Goal: Task Accomplishment & Management: Use online tool/utility

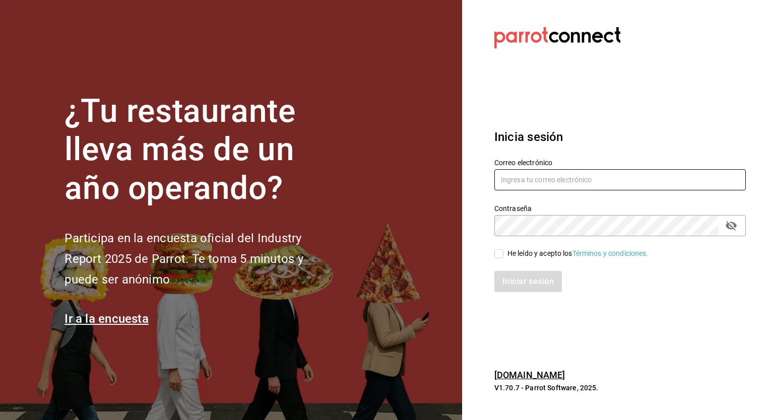
type input "[EMAIL_ADDRESS][DOMAIN_NAME]"
click at [502, 255] on input "He leído y acepto los Términos y condiciones." at bounding box center [498, 253] width 9 height 9
checkbox input "true"
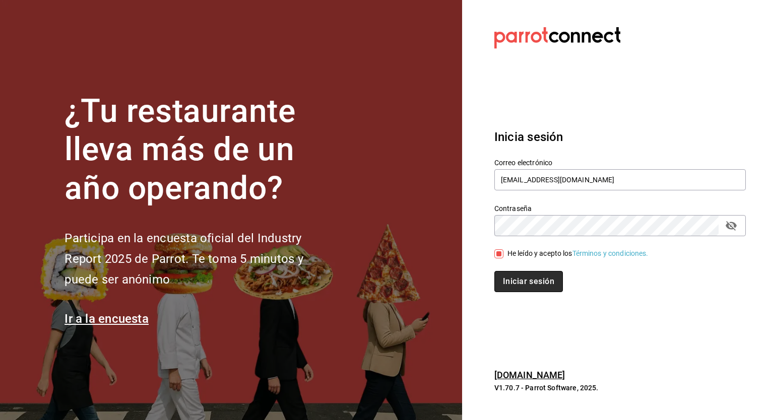
click at [507, 280] on button "Iniciar sesión" at bounding box center [528, 281] width 69 height 21
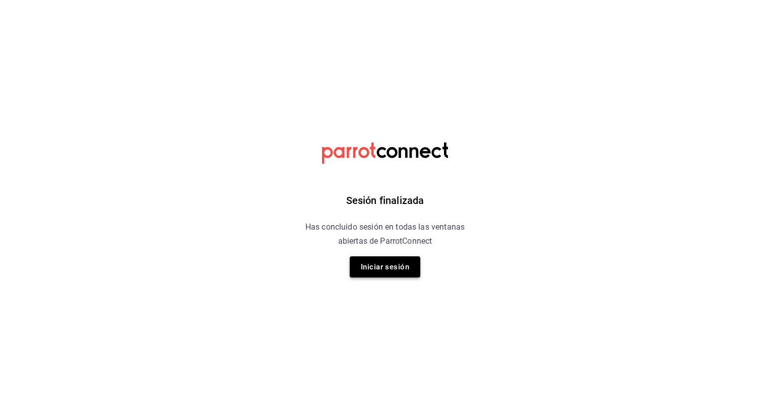
click at [371, 269] on button "Iniciar sesión" at bounding box center [385, 266] width 71 height 21
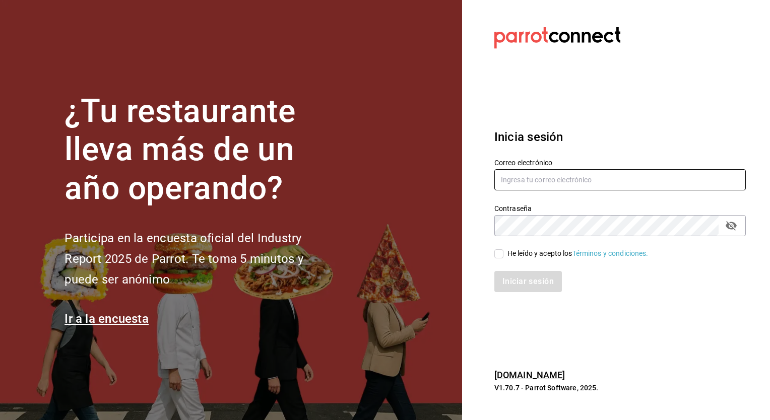
type input "[EMAIL_ADDRESS][DOMAIN_NAME]"
click at [498, 259] on div "Iniciar sesión" at bounding box center [613, 275] width 263 height 33
click at [502, 255] on input "He leído y acepto los Términos y condiciones." at bounding box center [498, 253] width 9 height 9
checkbox input "true"
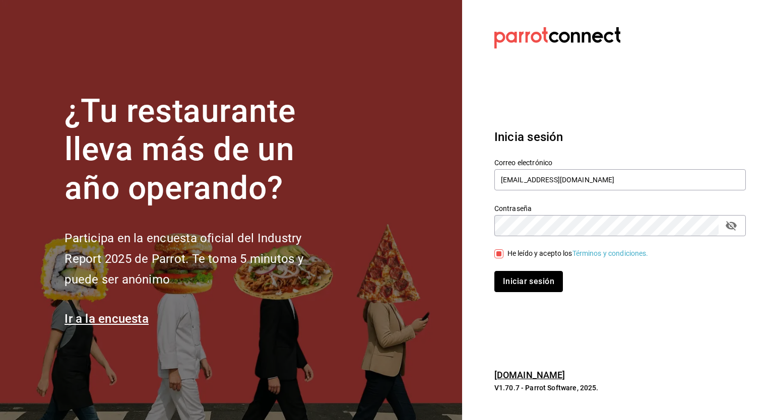
click at [509, 279] on button "Iniciar sesión" at bounding box center [528, 281] width 69 height 21
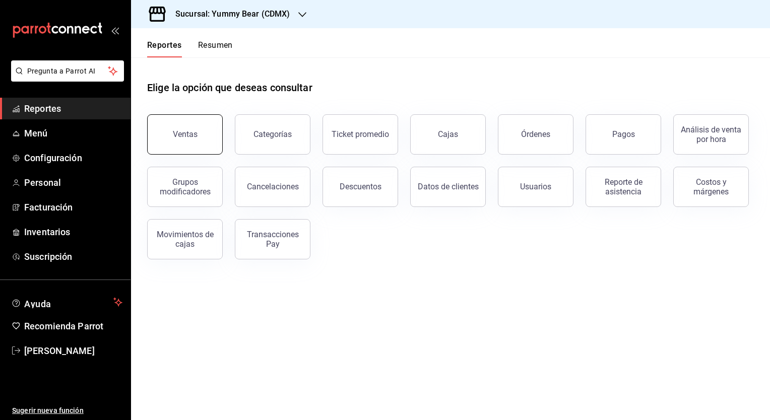
click at [167, 138] on button "Ventas" at bounding box center [185, 134] width 76 height 40
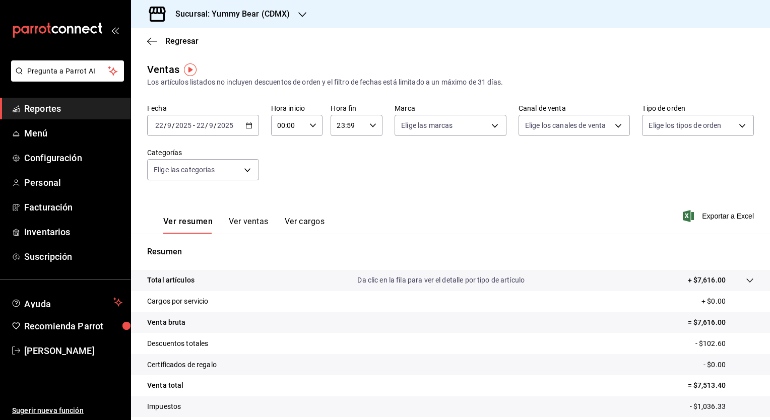
click at [261, 13] on h3 "Sucursal: Yummy Bear (CDMX)" at bounding box center [228, 14] width 123 height 12
click at [212, 67] on span "Yummy Bear ([PERSON_NAME])" at bounding box center [190, 66] width 102 height 11
click at [189, 125] on input "2025" at bounding box center [183, 125] width 17 height 8
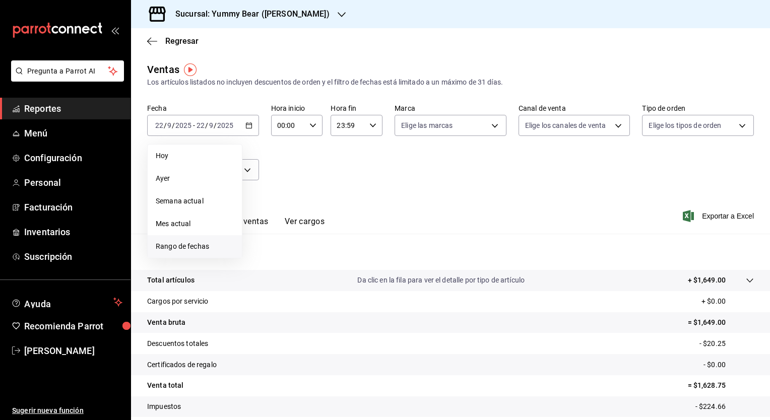
click at [191, 253] on li "Rango de fechas" at bounding box center [195, 246] width 94 height 23
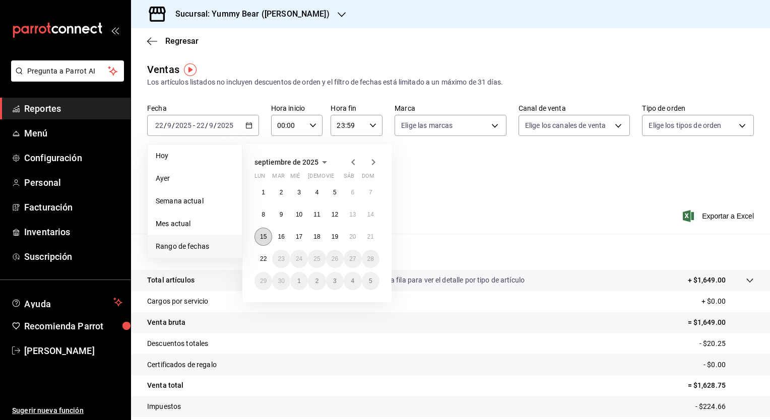
click at [264, 233] on abbr "15" at bounding box center [263, 236] width 7 height 7
click at [264, 259] on abbr "22" at bounding box center [263, 258] width 7 height 7
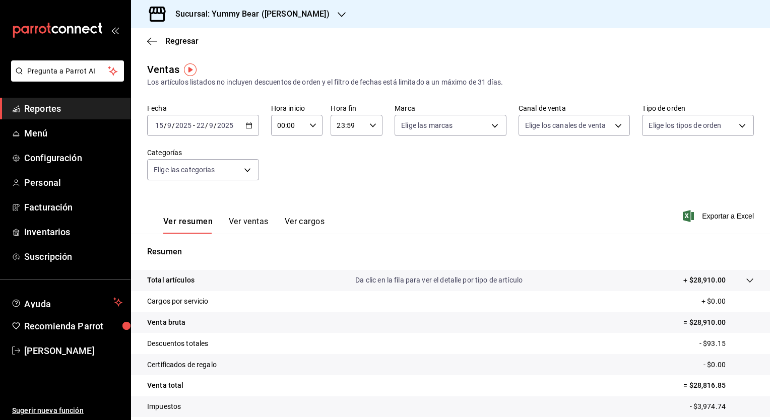
click at [192, 121] on div "[DATE] [DATE]" at bounding box center [173, 125] width 39 height 8
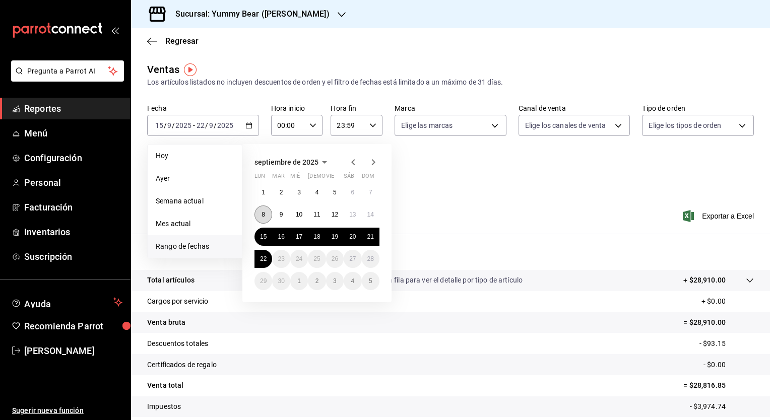
click at [266, 214] on button "8" at bounding box center [263, 215] width 18 height 18
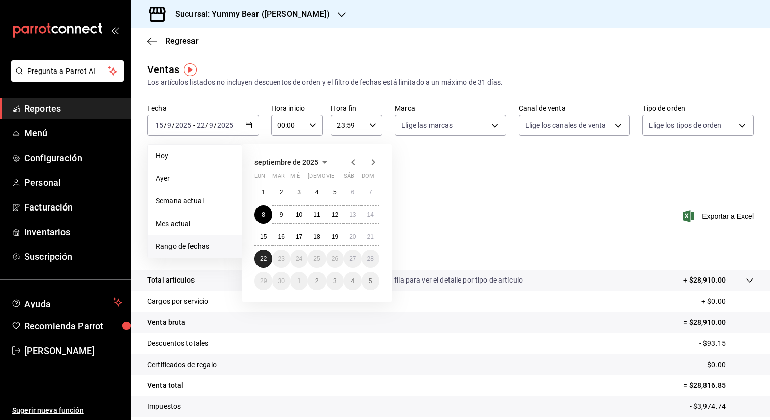
click at [262, 259] on abbr "22" at bounding box center [263, 258] width 7 height 7
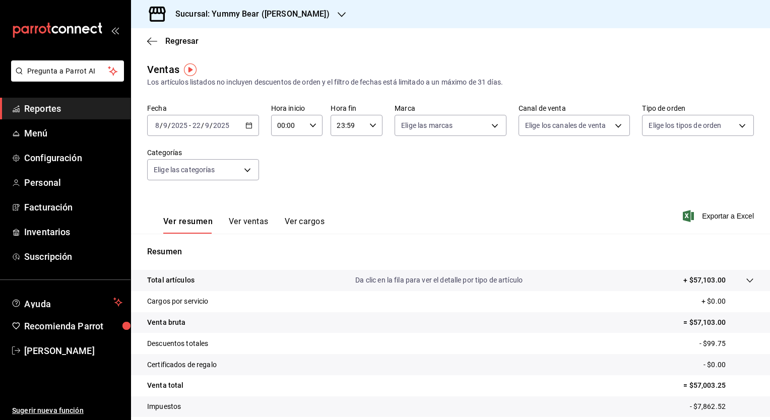
click at [310, 122] on icon "button" at bounding box center [312, 125] width 7 height 7
click at [285, 189] on span "16" at bounding box center [283, 185] width 10 height 8
type input "16:00"
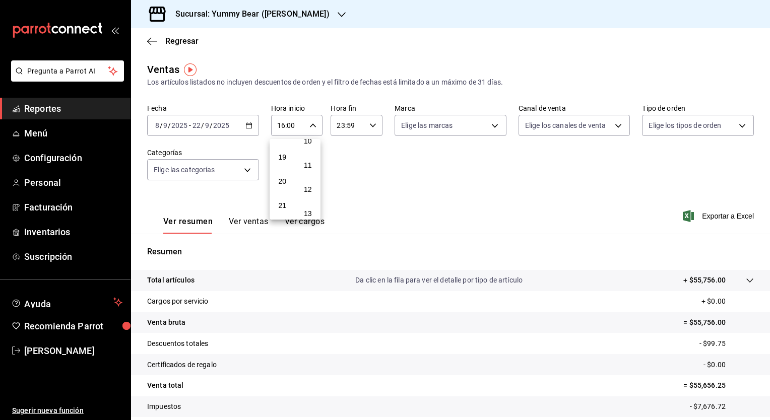
click at [308, 129] on div at bounding box center [385, 210] width 770 height 420
click at [310, 126] on \(Stroke\) "button" at bounding box center [313, 125] width 6 height 4
click at [308, 151] on span "00" at bounding box center [308, 151] width 10 height 8
click at [495, 127] on div at bounding box center [385, 210] width 770 height 420
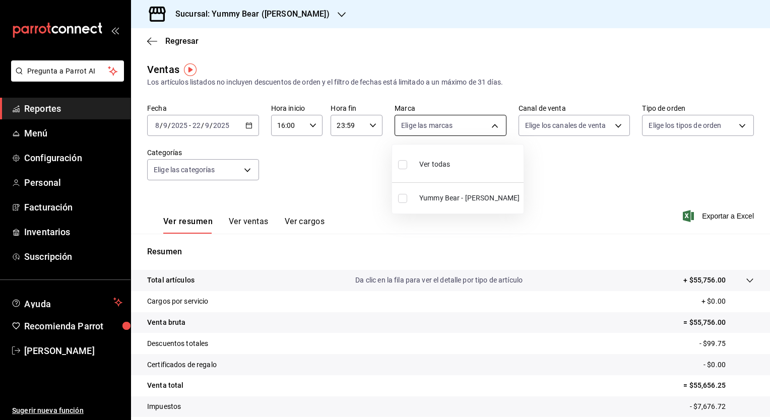
click at [493, 123] on body "Pregunta a Parrot AI Reportes Menú Configuración Personal Facturación Inventari…" at bounding box center [385, 210] width 770 height 420
click at [422, 164] on span "Ver todas" at bounding box center [434, 164] width 31 height 11
type input "674c065d-f947-4a6a-9283-c28482e25125"
checkbox input "true"
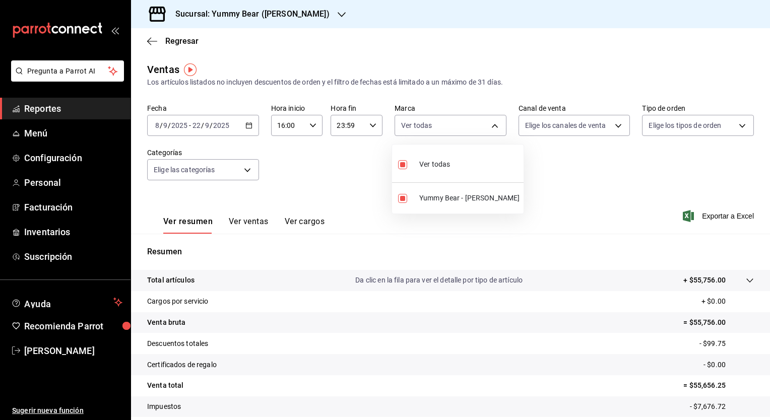
click at [614, 125] on div at bounding box center [385, 210] width 770 height 420
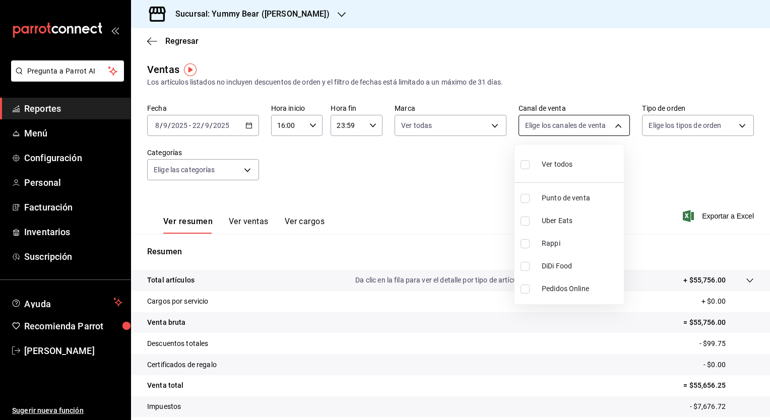
click at [605, 127] on body "Pregunta a Parrot AI Reportes Menú Configuración Personal Facturación Inventari…" at bounding box center [385, 210] width 770 height 420
click at [553, 161] on span "Ver todos" at bounding box center [556, 164] width 31 height 11
type input "PARROT,UBER_EATS,RAPPI,DIDI_FOOD,ONLINE"
checkbox input "true"
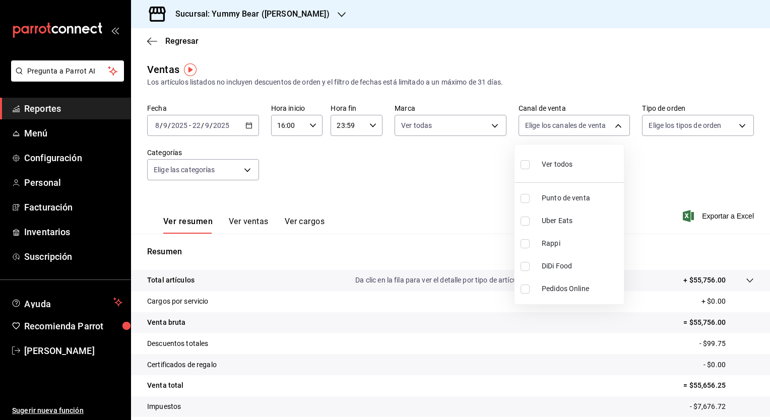
checkbox input "true"
click at [731, 124] on div at bounding box center [385, 210] width 770 height 420
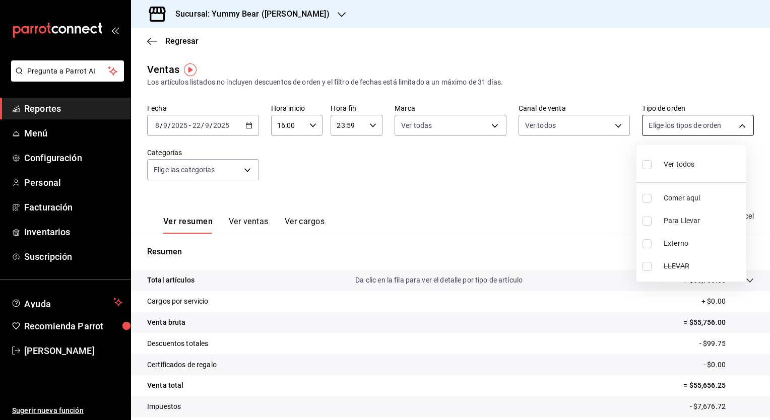
click at [735, 126] on body "Pregunta a Parrot AI Reportes Menú Configuración Personal Facturación Inventari…" at bounding box center [385, 210] width 770 height 420
click at [677, 160] on span "Ver todos" at bounding box center [678, 164] width 31 height 11
type input "ae76ef9b-e425-4b29-93d5-0804bc7d7dbb,67f73ffb-70e2-48d0-a73d-d3b7fb05496e,EXTER…"
checkbox input "true"
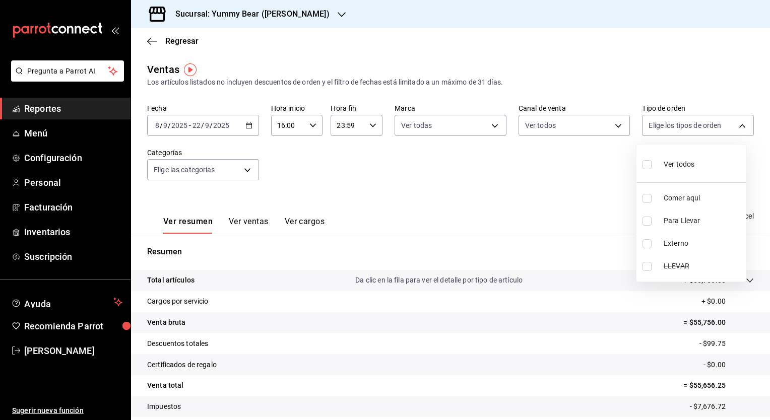
checkbox input "true"
click at [612, 189] on div at bounding box center [385, 210] width 770 height 420
click at [190, 221] on button "Ver resumen" at bounding box center [187, 225] width 49 height 17
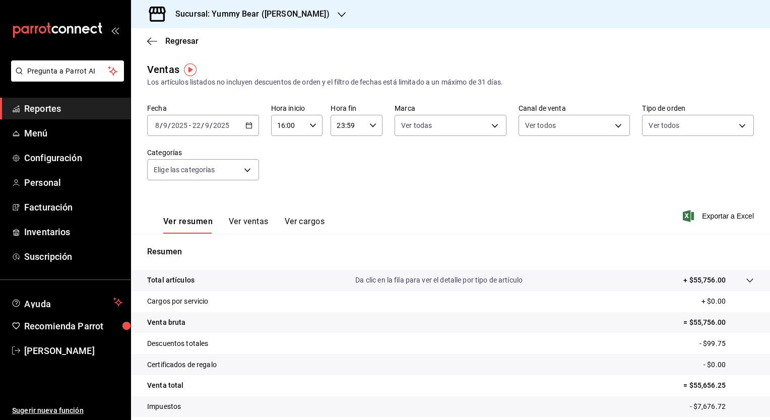
click at [238, 230] on button "Ver ventas" at bounding box center [249, 225] width 40 height 17
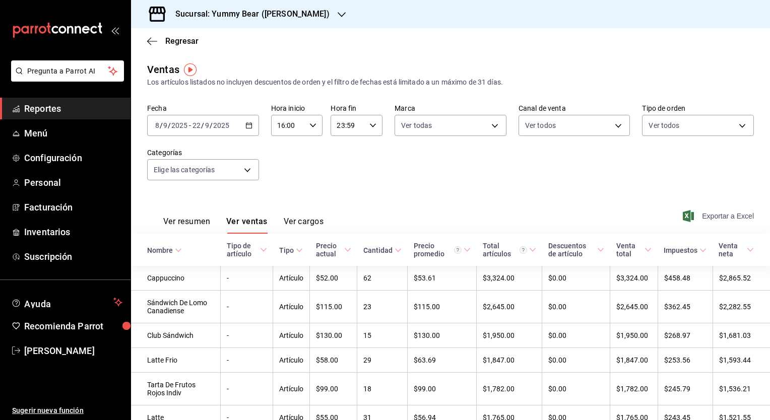
click at [714, 214] on span "Exportar a Excel" at bounding box center [719, 216] width 69 height 12
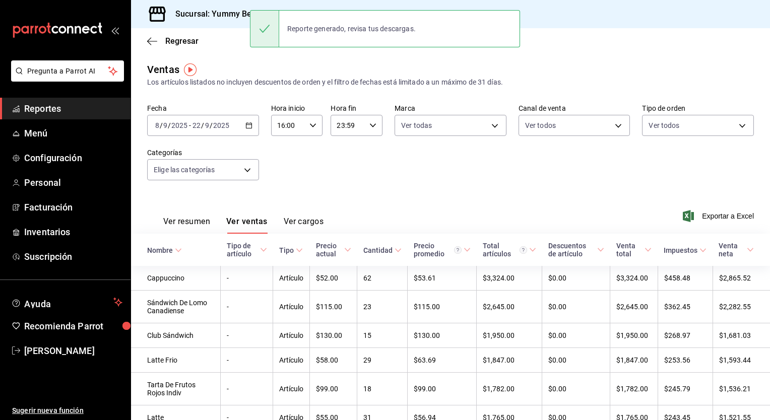
click at [737, 65] on div "Ventas Los artículos listados no incluyen descuentos de orden y el filtro de fe…" at bounding box center [450, 75] width 606 height 26
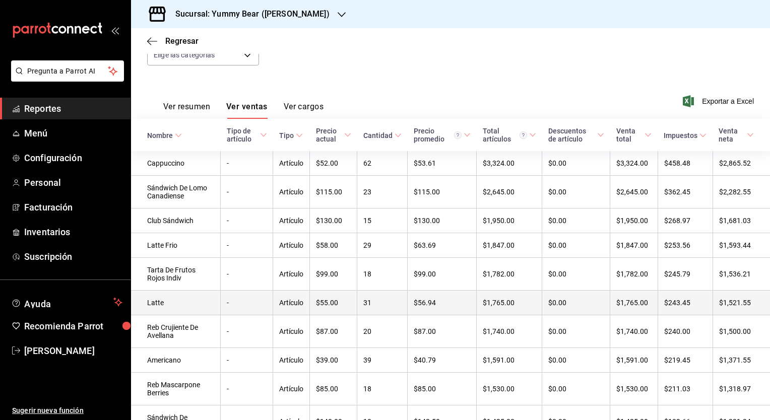
scroll to position [321, 0]
